Goal: Transaction & Acquisition: Purchase product/service

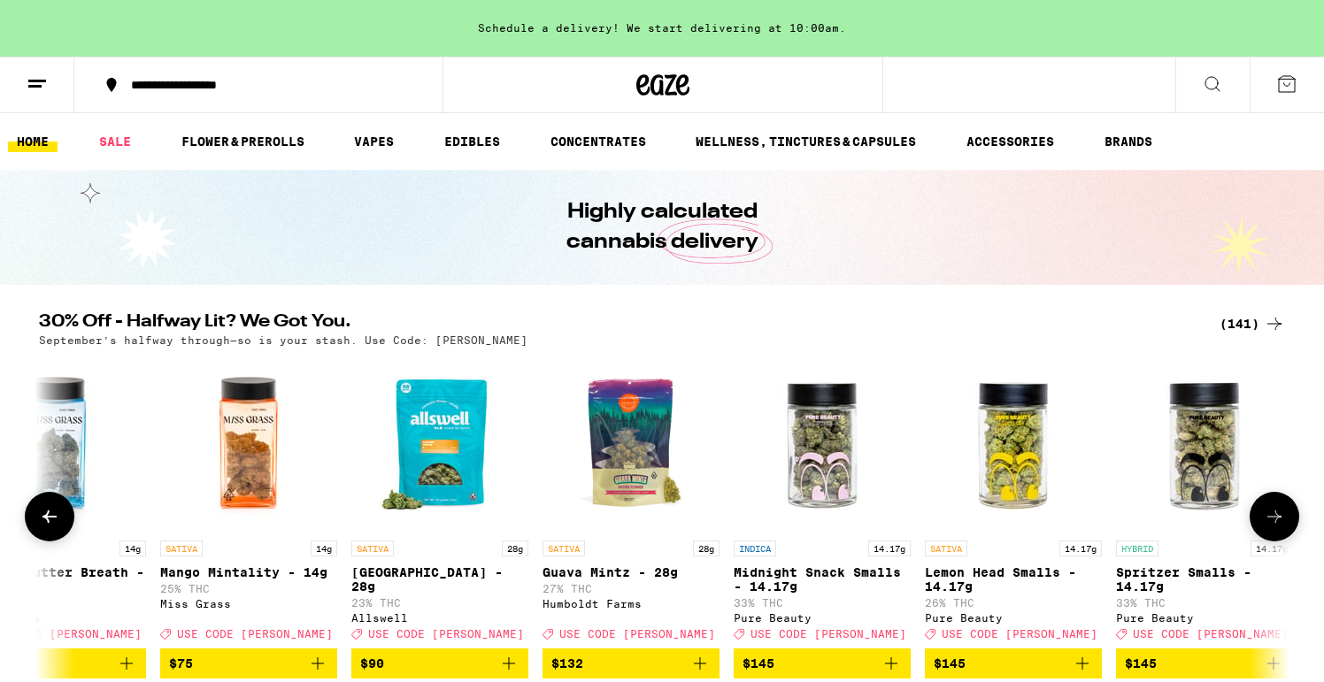
scroll to position [0, 25706]
